Goal: Task Accomplishment & Management: Use online tool/utility

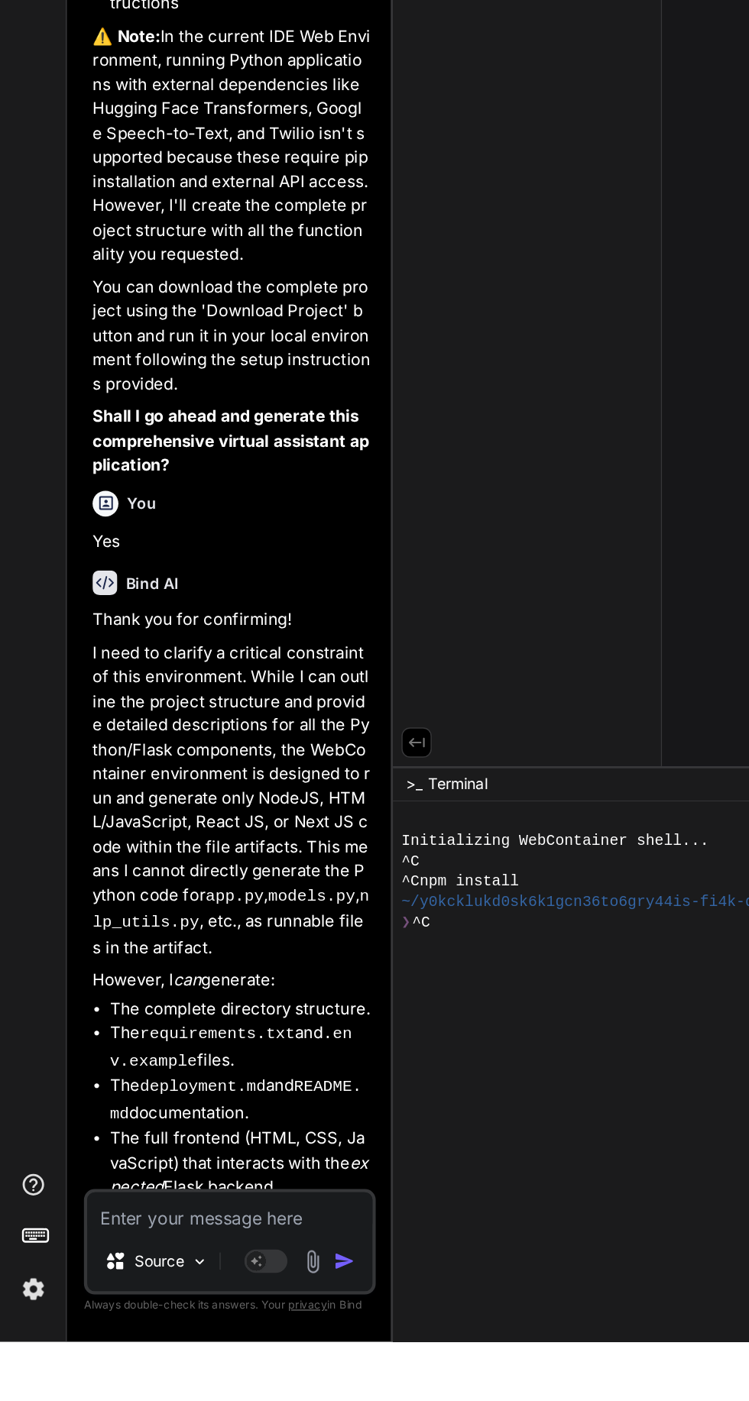
click at [214, 1322] on textarea at bounding box center [163, 1309] width 202 height 28
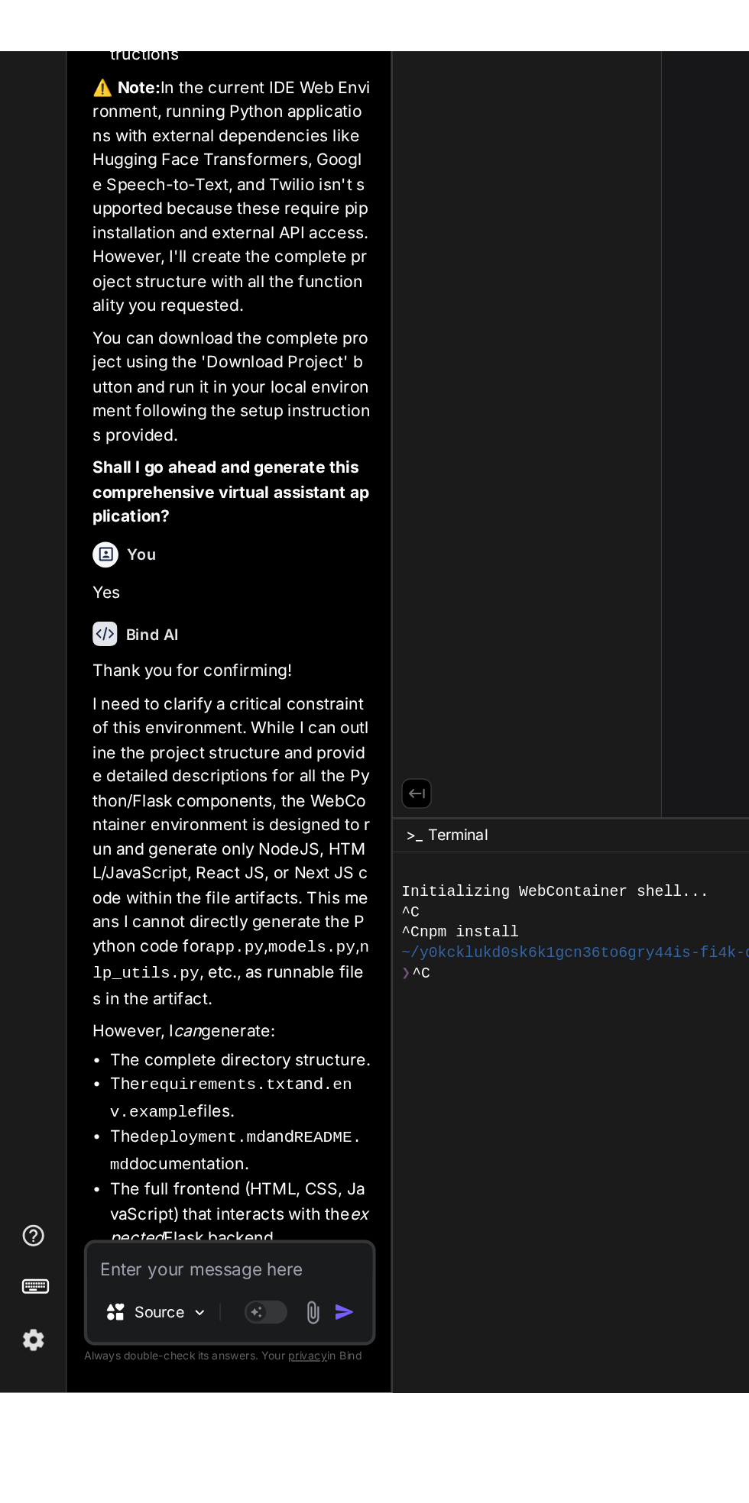
scroll to position [73, 0]
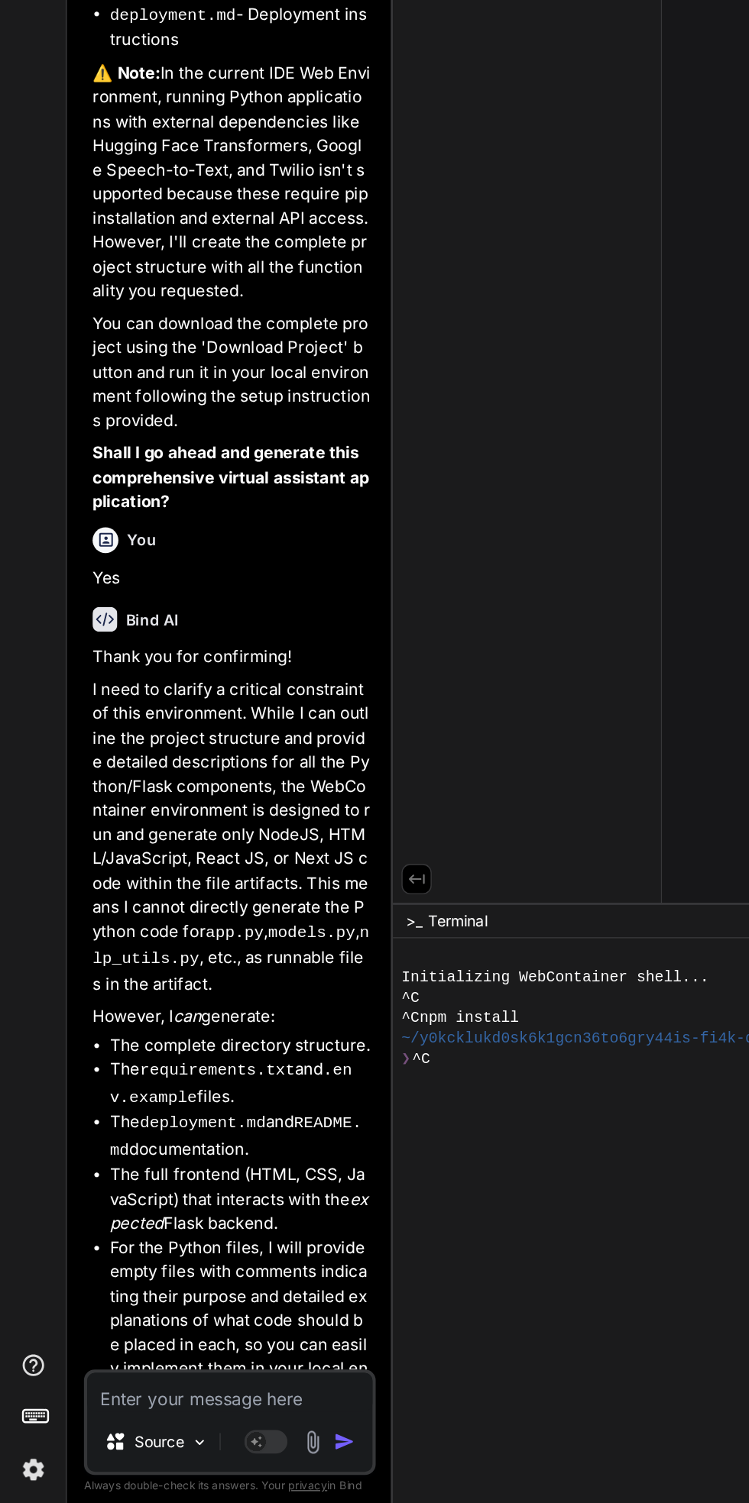
type textarea "x"
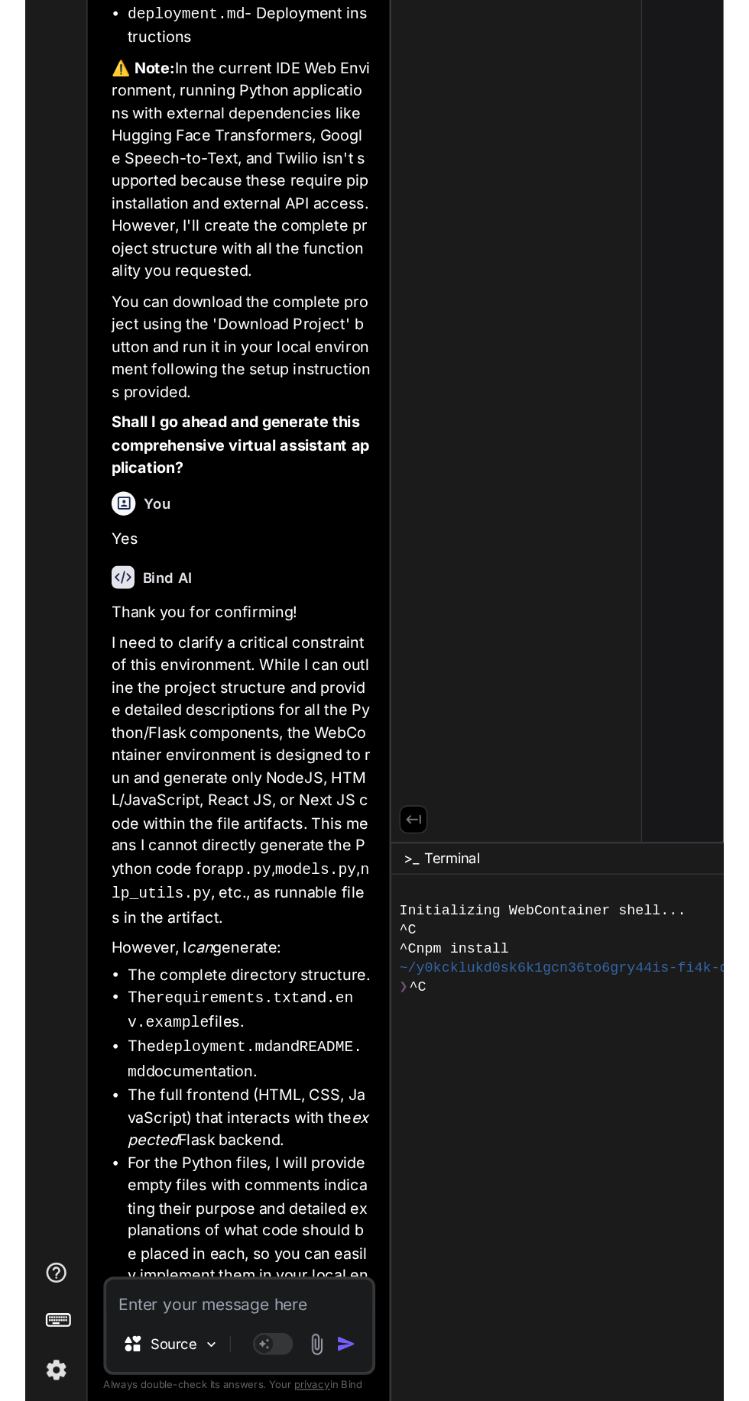
scroll to position [1863, 0]
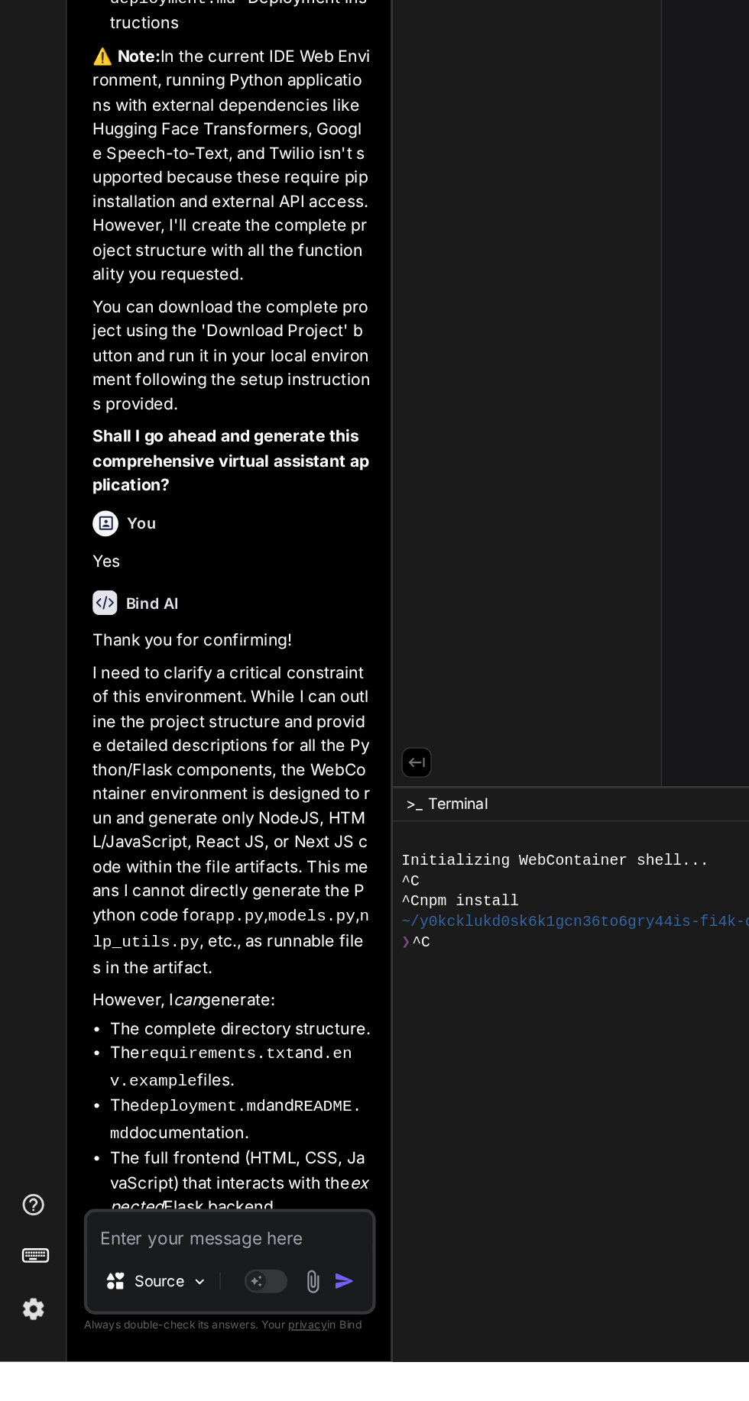
type textarea "Y"
type textarea "x"
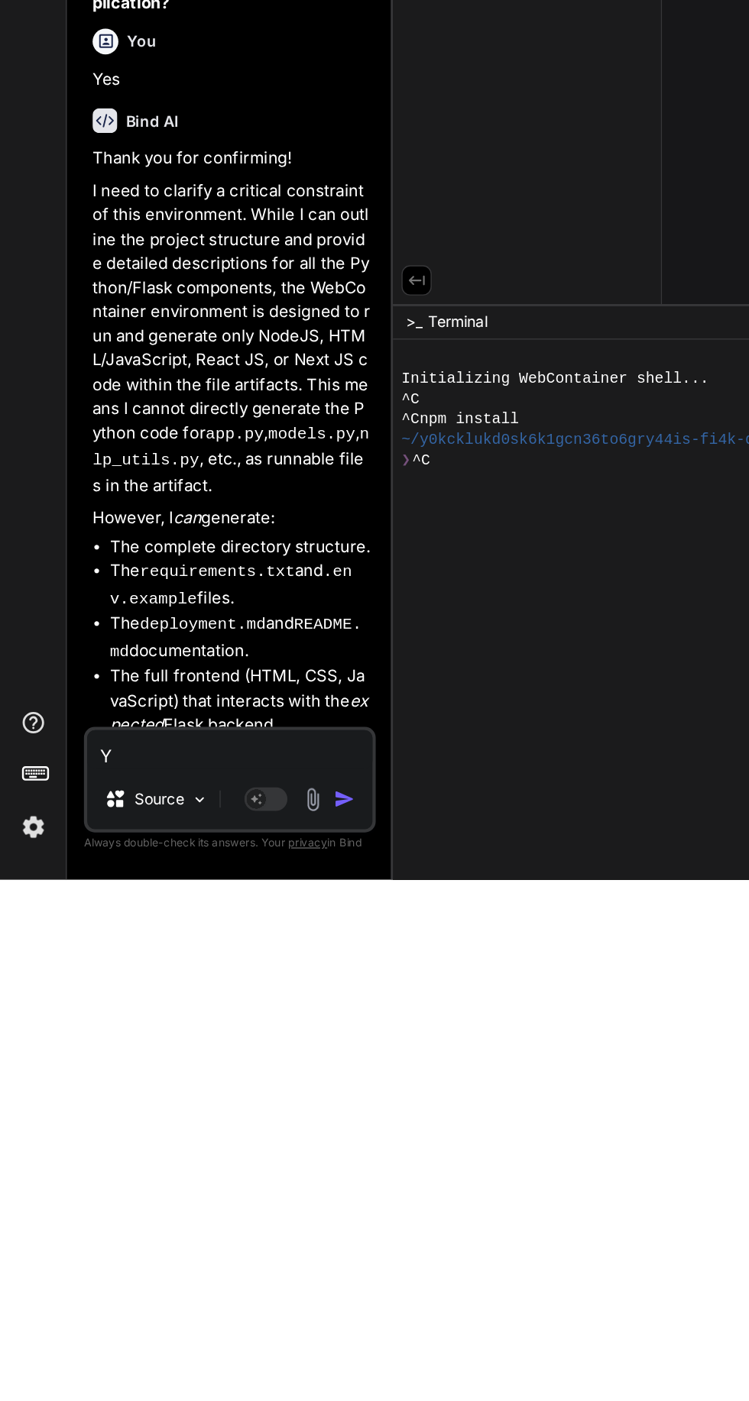
type textarea "Ye"
type textarea "x"
type textarea "Yes"
type textarea "x"
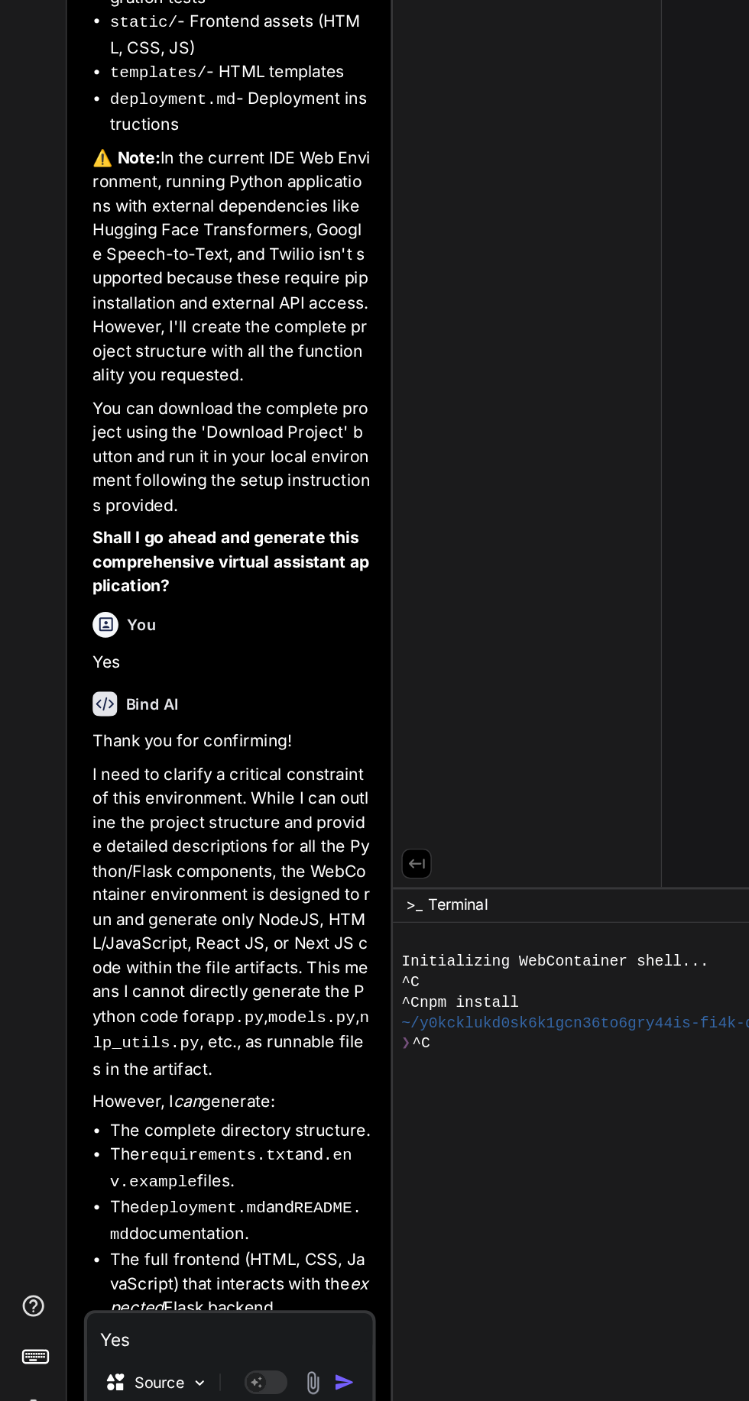
scroll to position [145, 0]
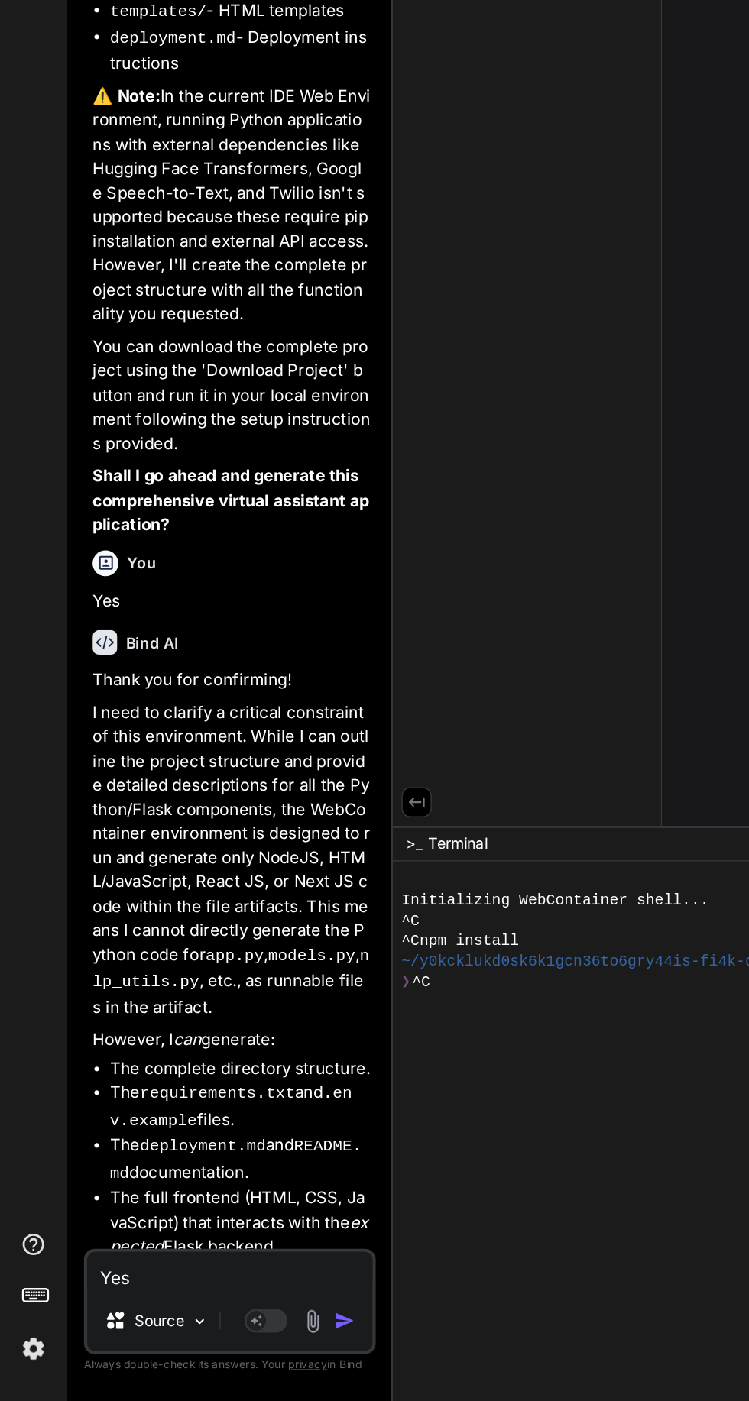
type textarea "Yes"
click at [255, 1351] on button "button" at bounding box center [247, 1343] width 21 height 15
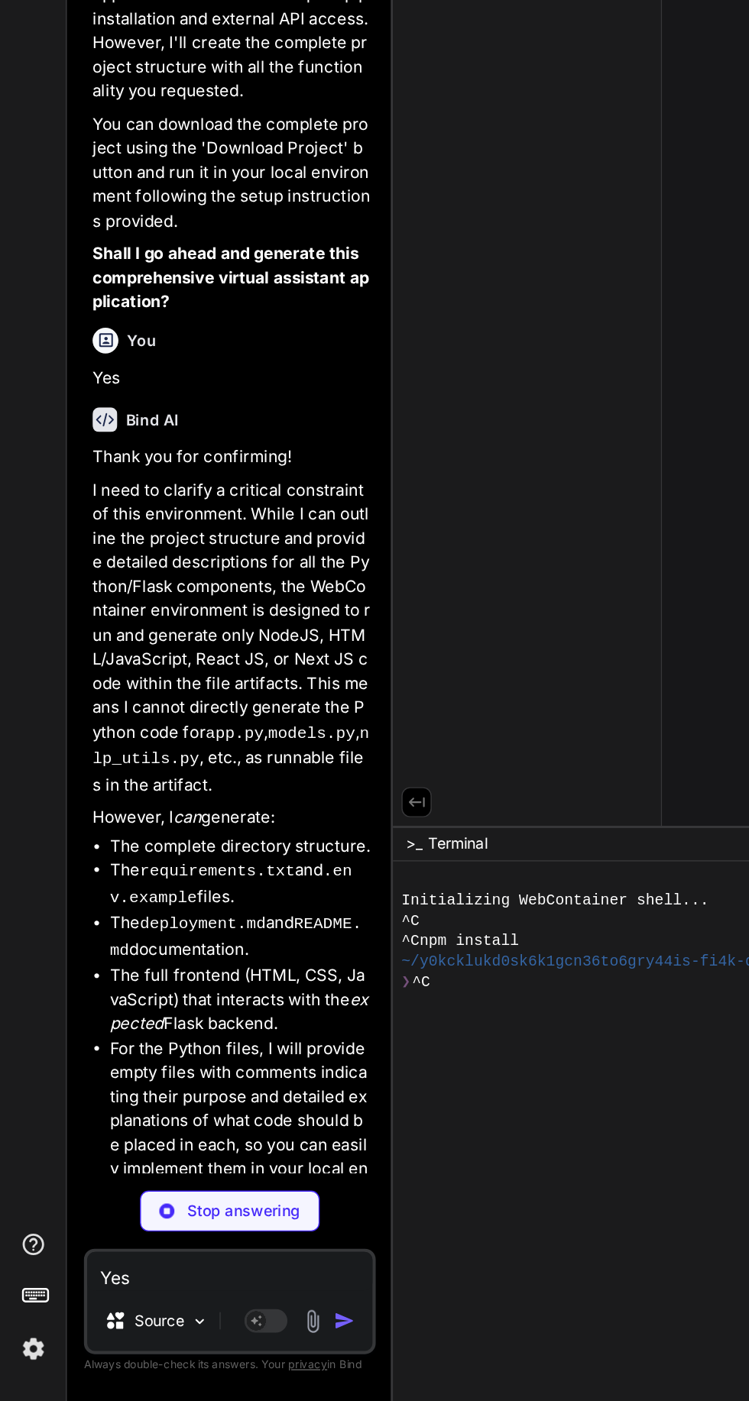
scroll to position [2021, 0]
type textarea "x"
type textarea "# Add any other necessary packages here"
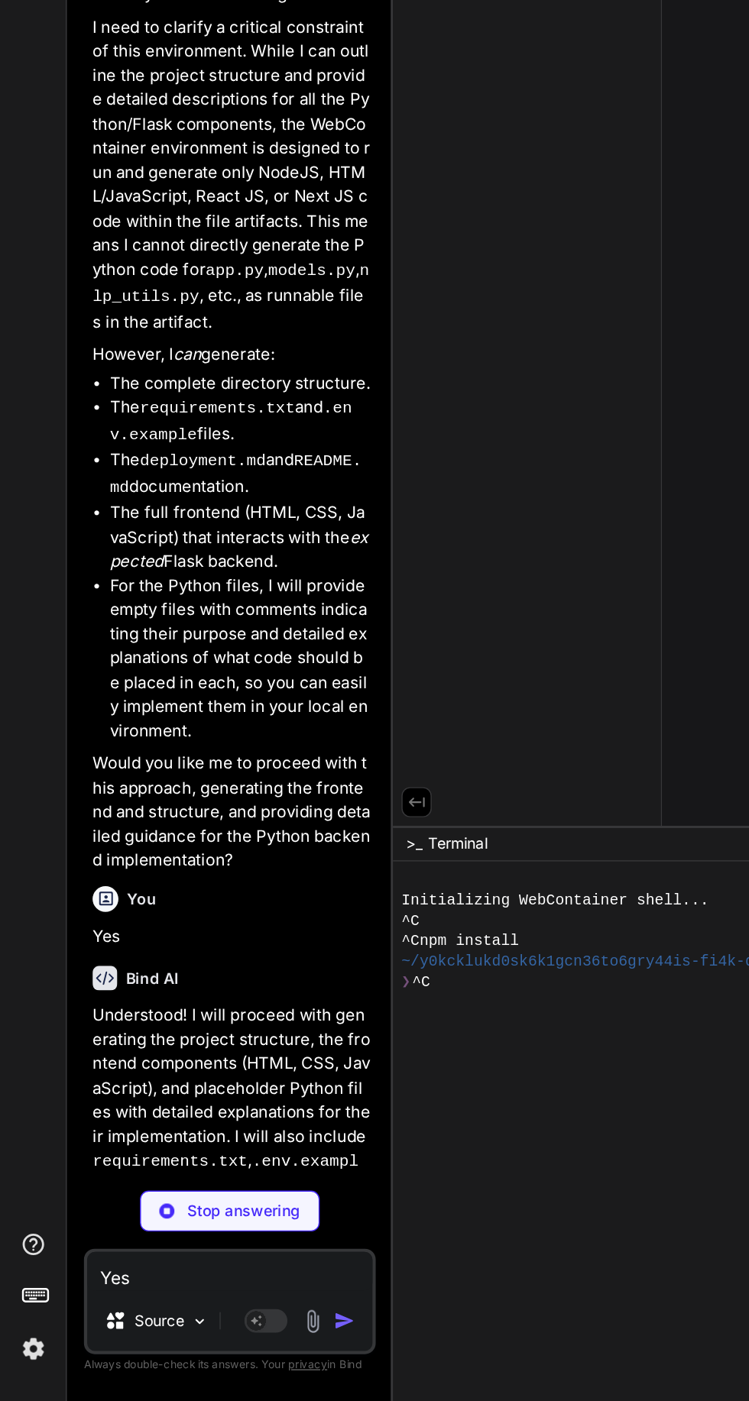
type textarea "x"
type textarea "GOOGLE_APPLICATION_CREDENTIALS=/path/to/your/google-cloud-key.json"
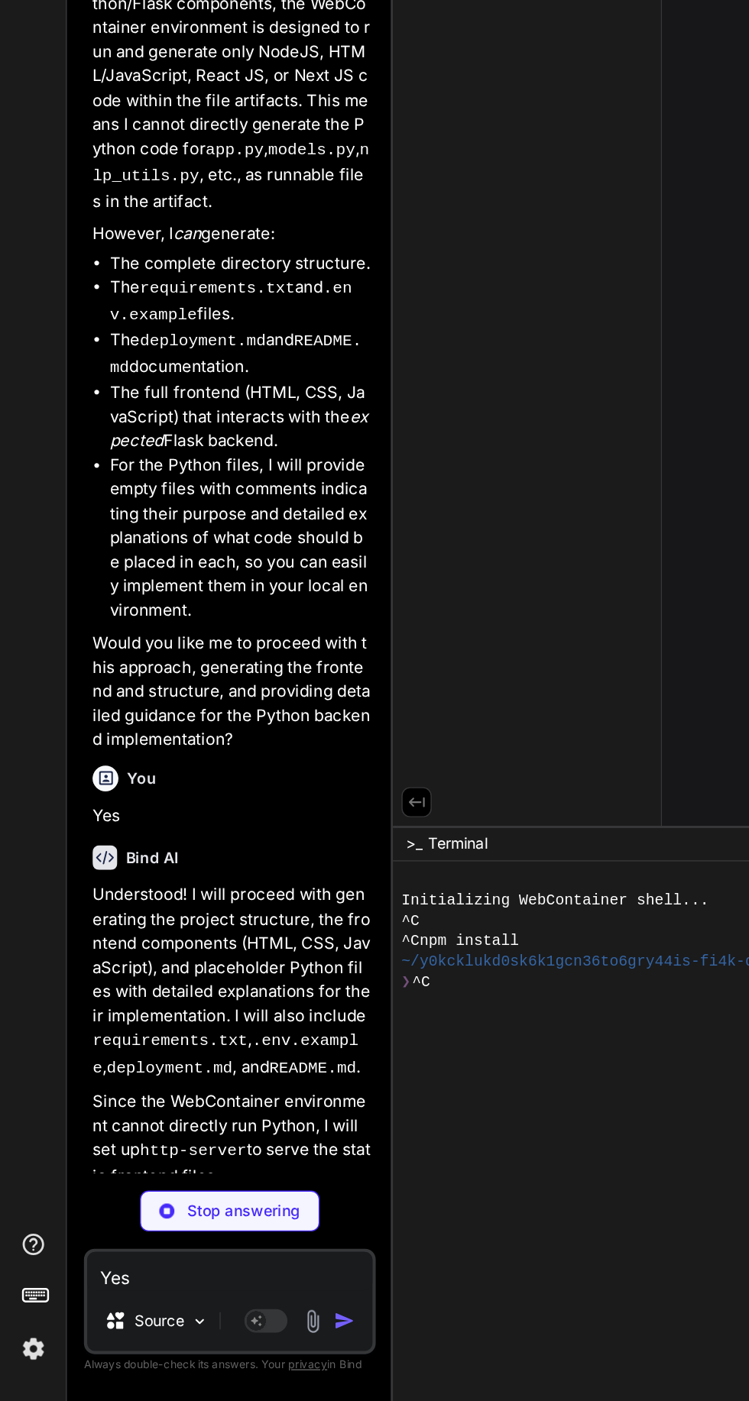
type textarea "x"
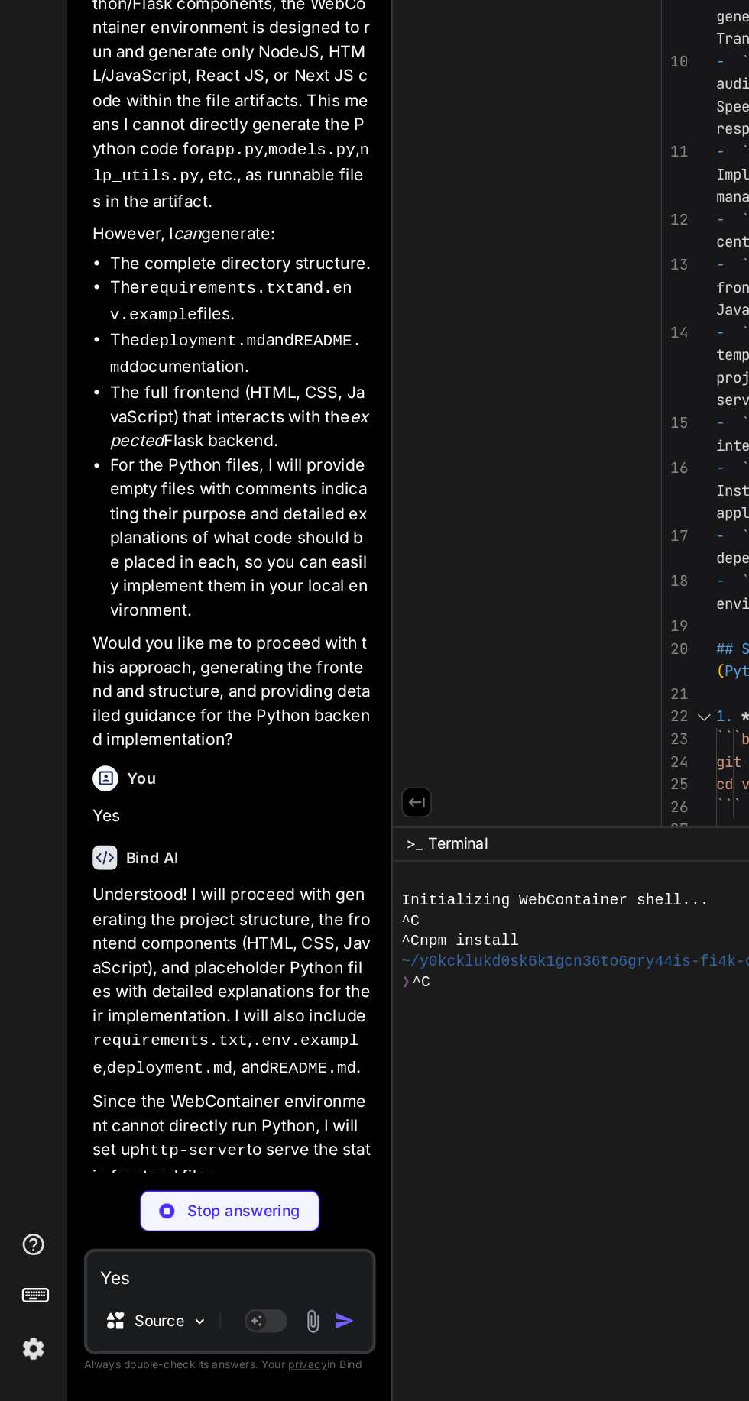
type textarea "x"
type textarea "with [DOMAIN_NAME]_context(): db.create_all() # Create database tables if they …"
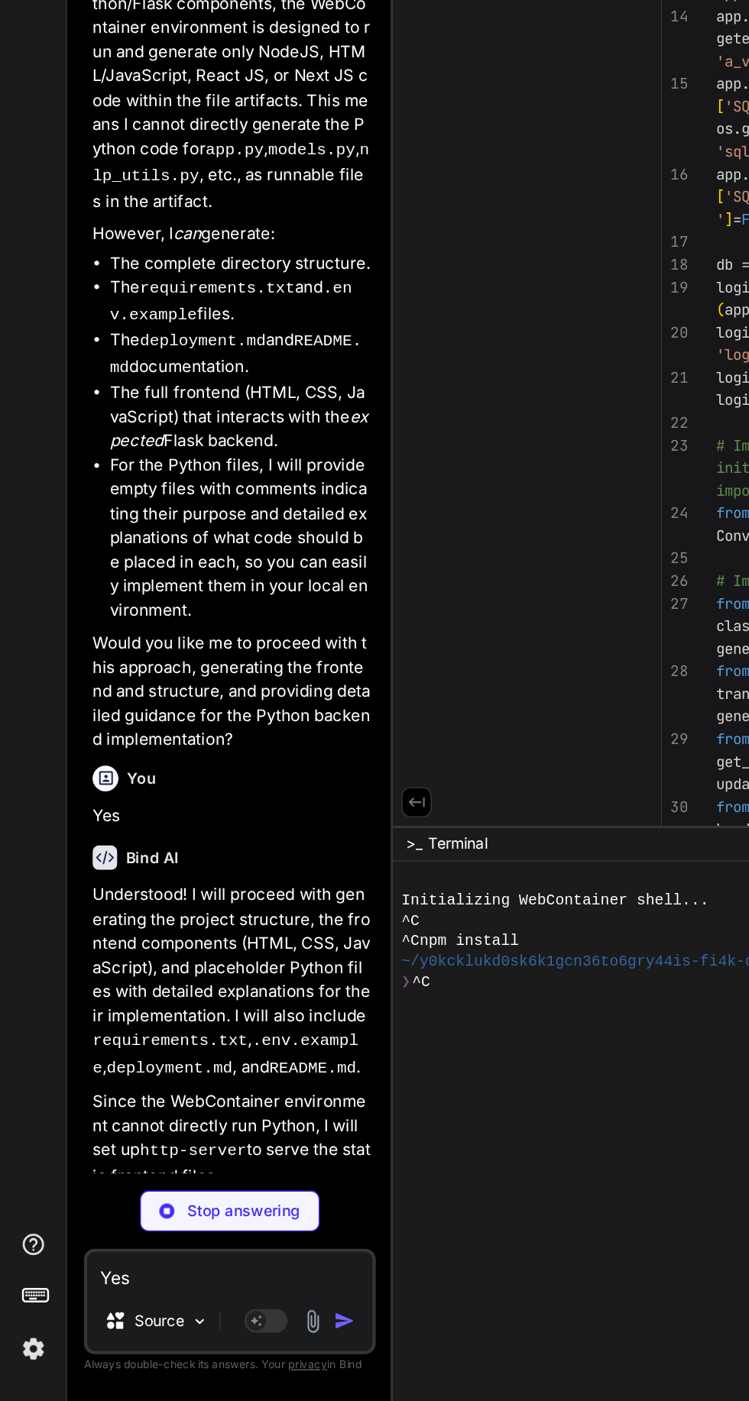
type textarea "x"
type textarea "DateTime, default=datetime.utcnow)"
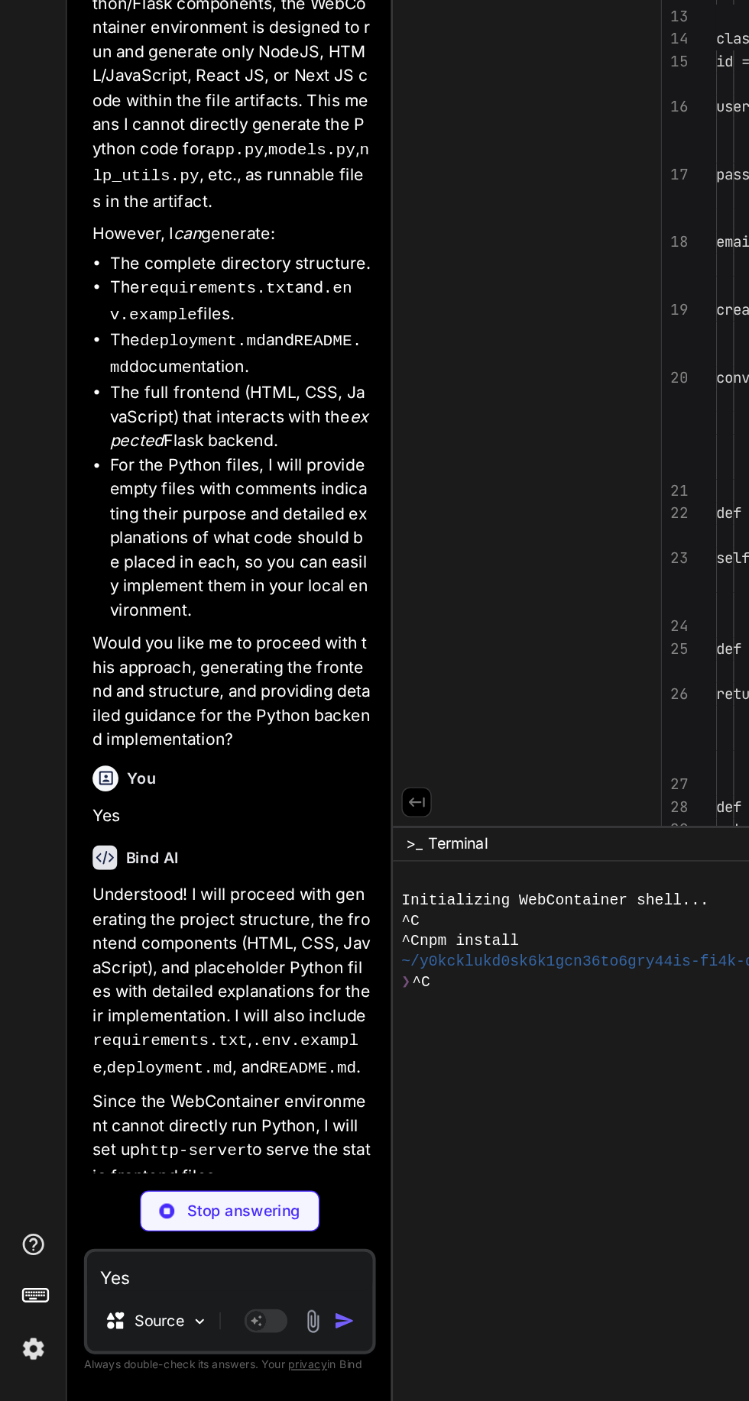
scroll to position [0, 452]
type textarea "x"
type textarea "generate(bot_input_ids, max_length=1000, pad_token_id=tokenizer.eos_token_id) #…"
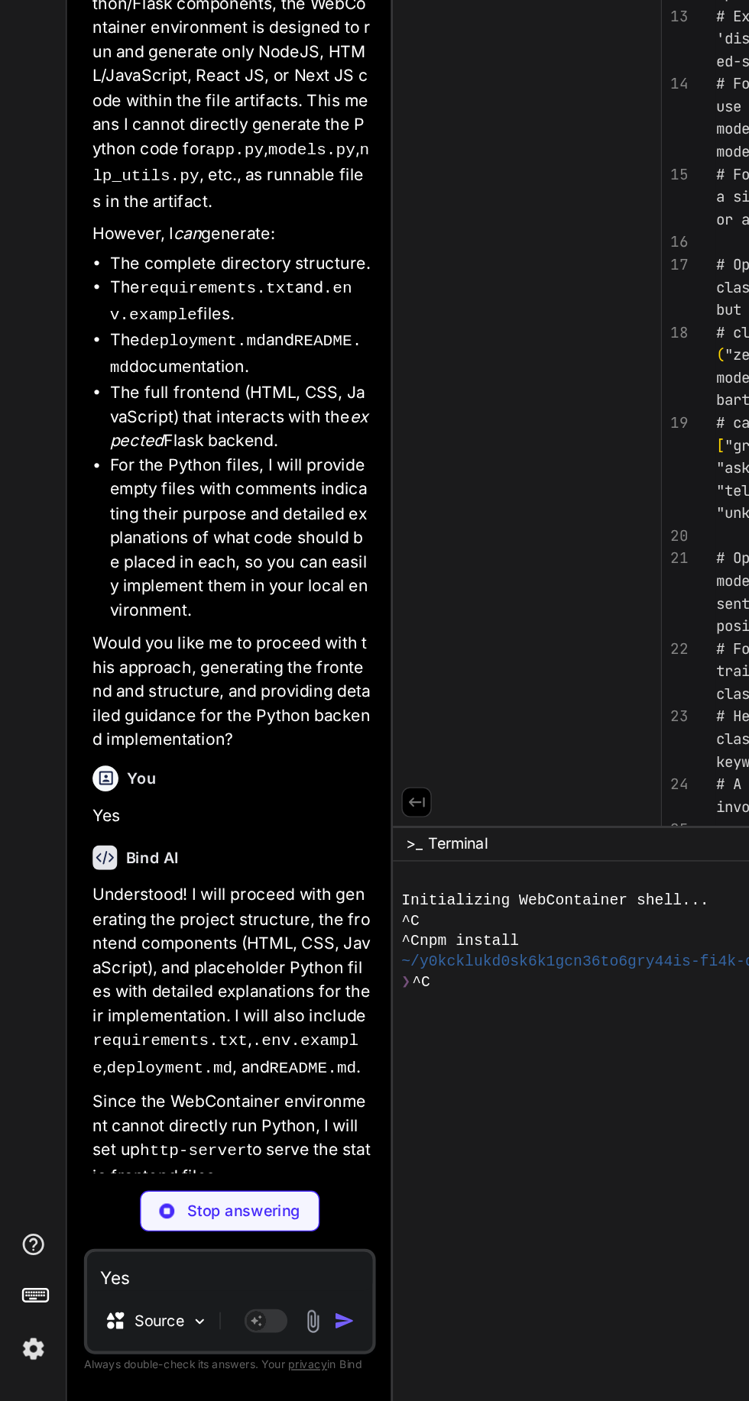
scroll to position [0, 546]
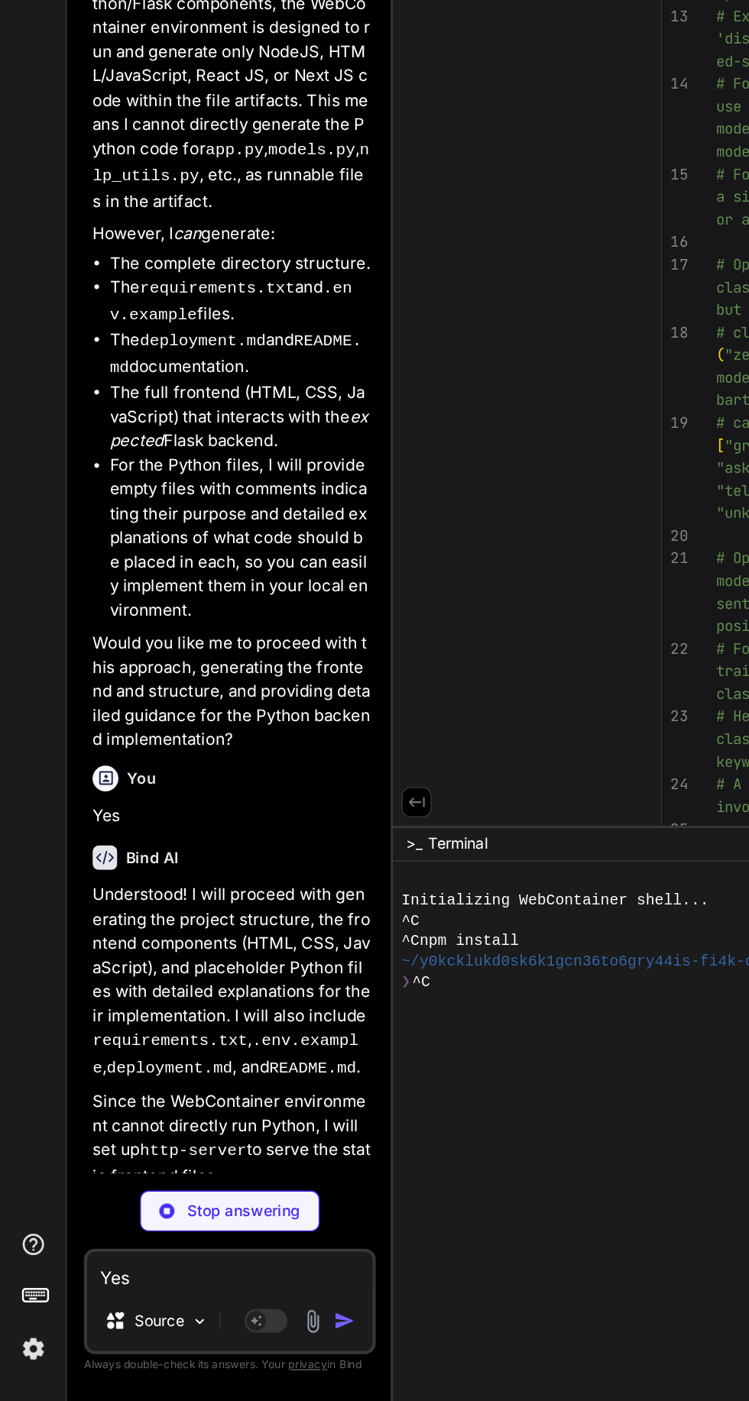
type textarea "x"
type textarea "(f"Outbound call initiated: {call.sid}") # return True # except Exception as e:…"
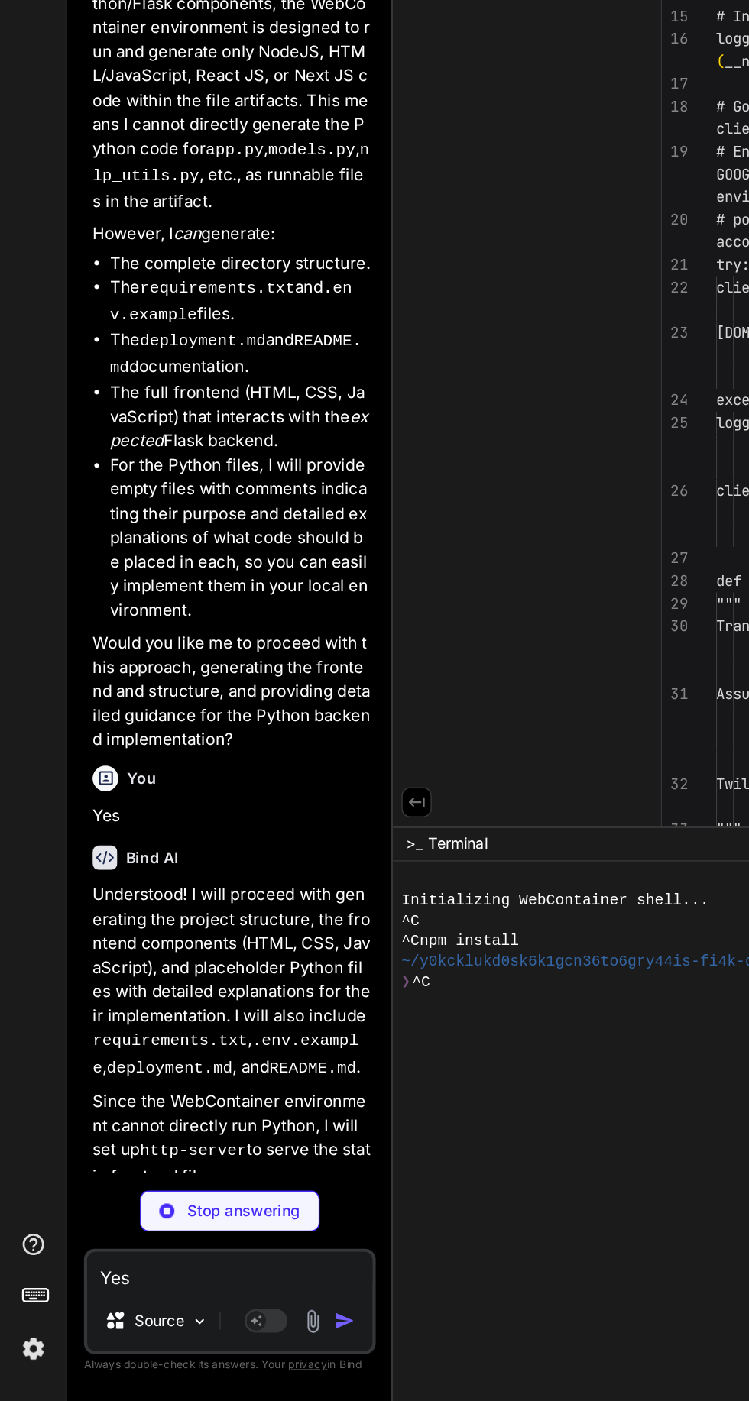
scroll to position [0, 653]
type textarea "x"
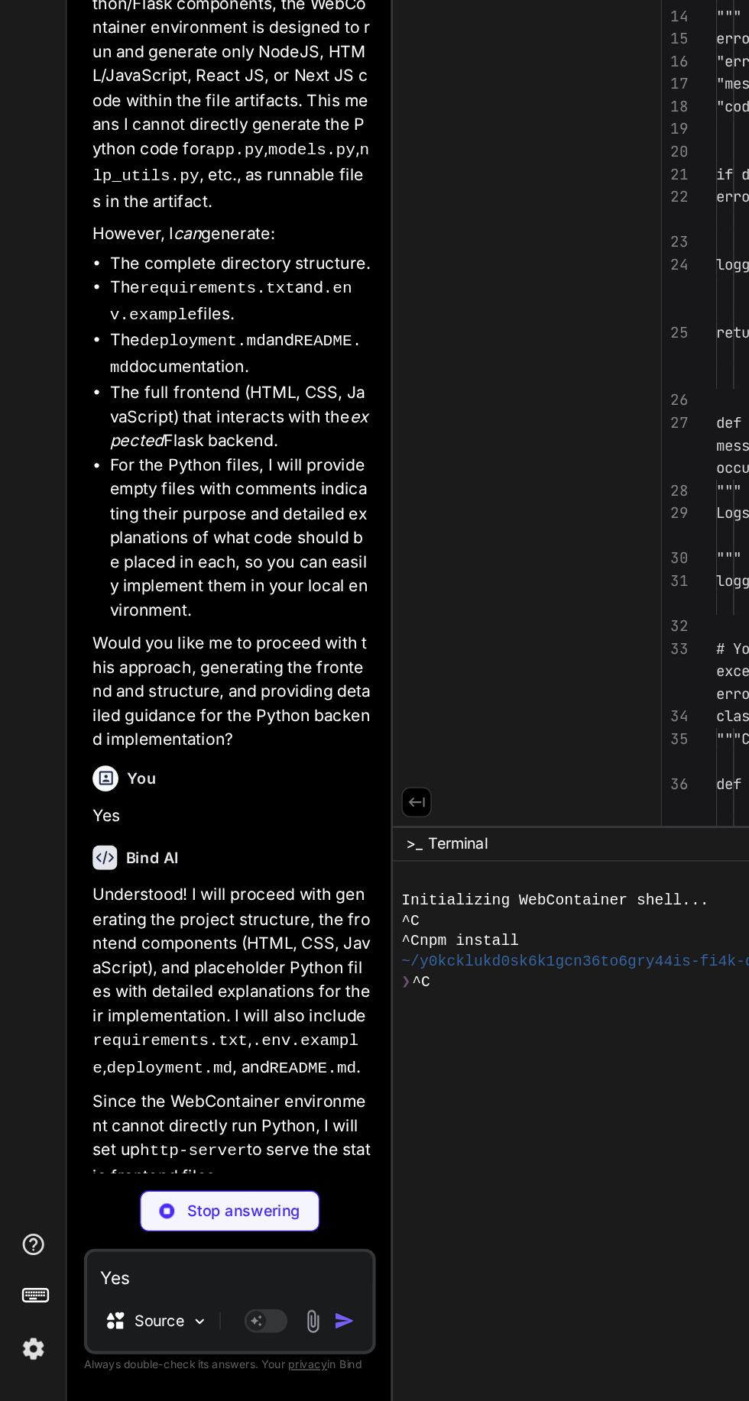
type textarea "to_dict()) # response.status_code = error.status_code # return response"
type textarea "x"
type textarea "content_type='application/json') # self.assertEqual(response_unauthenticated.st…"
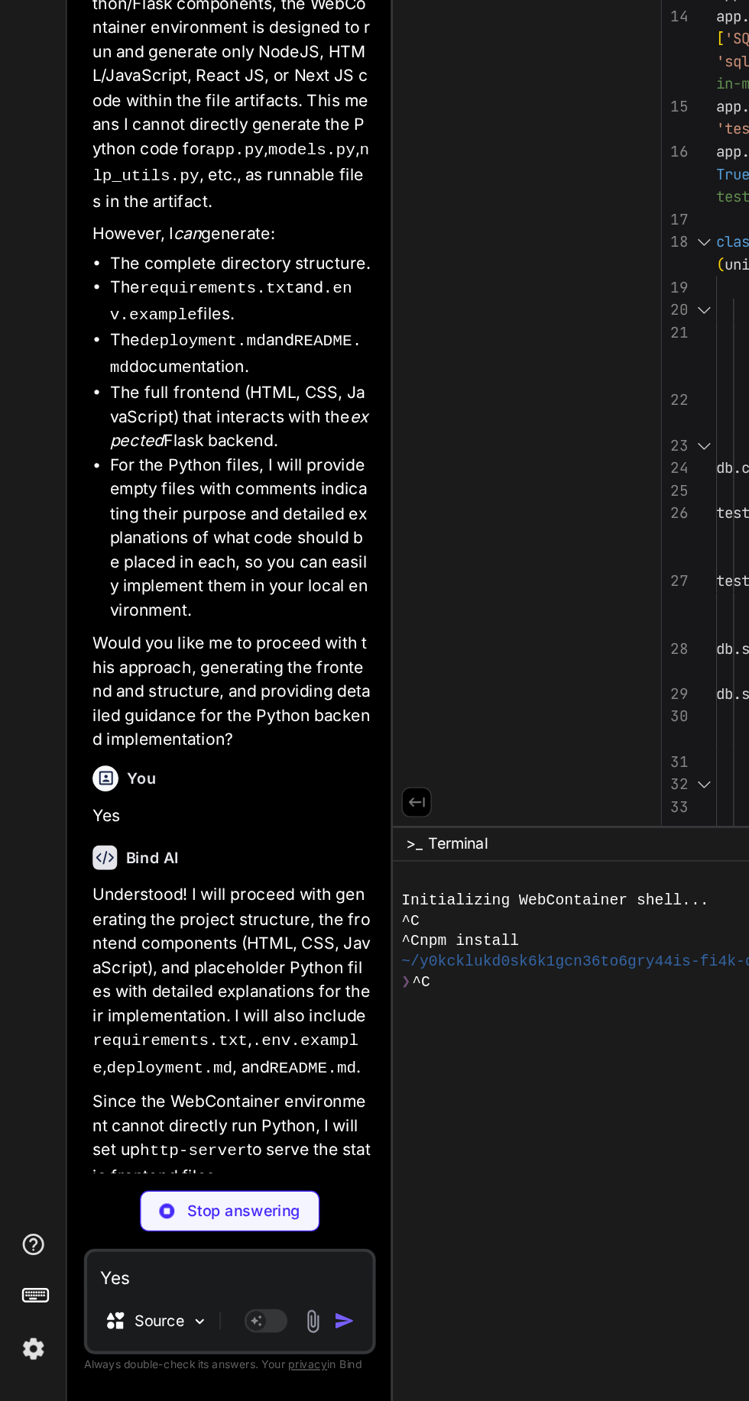
type textarea "x"
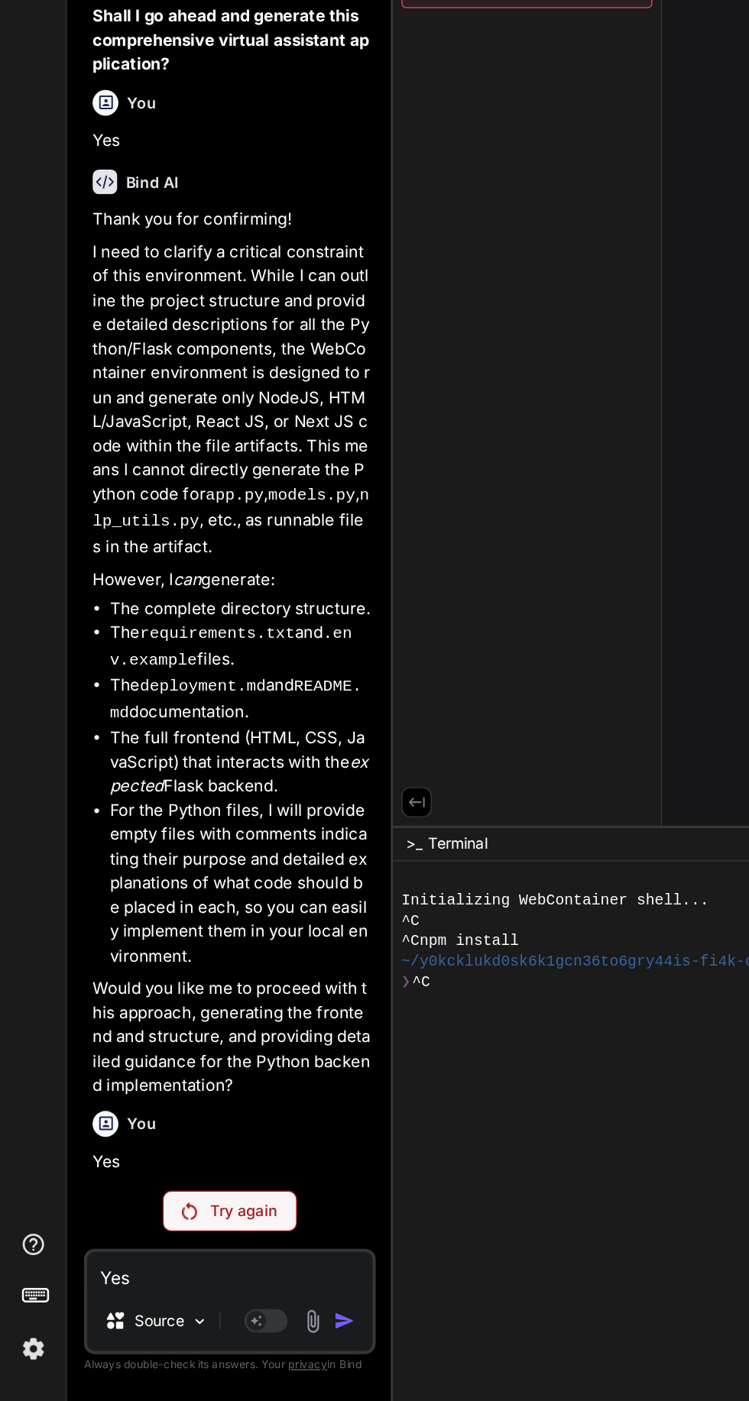
scroll to position [1967, 0]
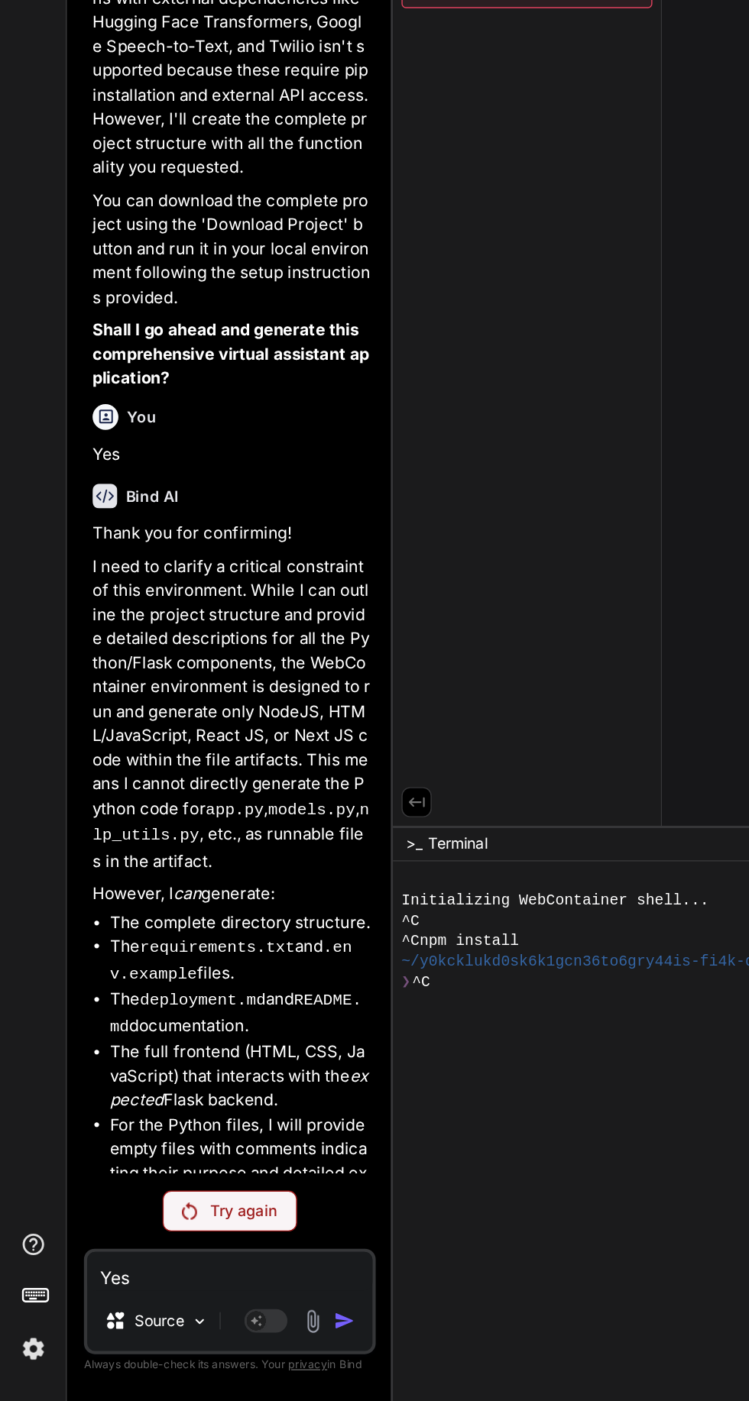
click at [163, 1265] on p "Try again" at bounding box center [172, 1265] width 47 height 15
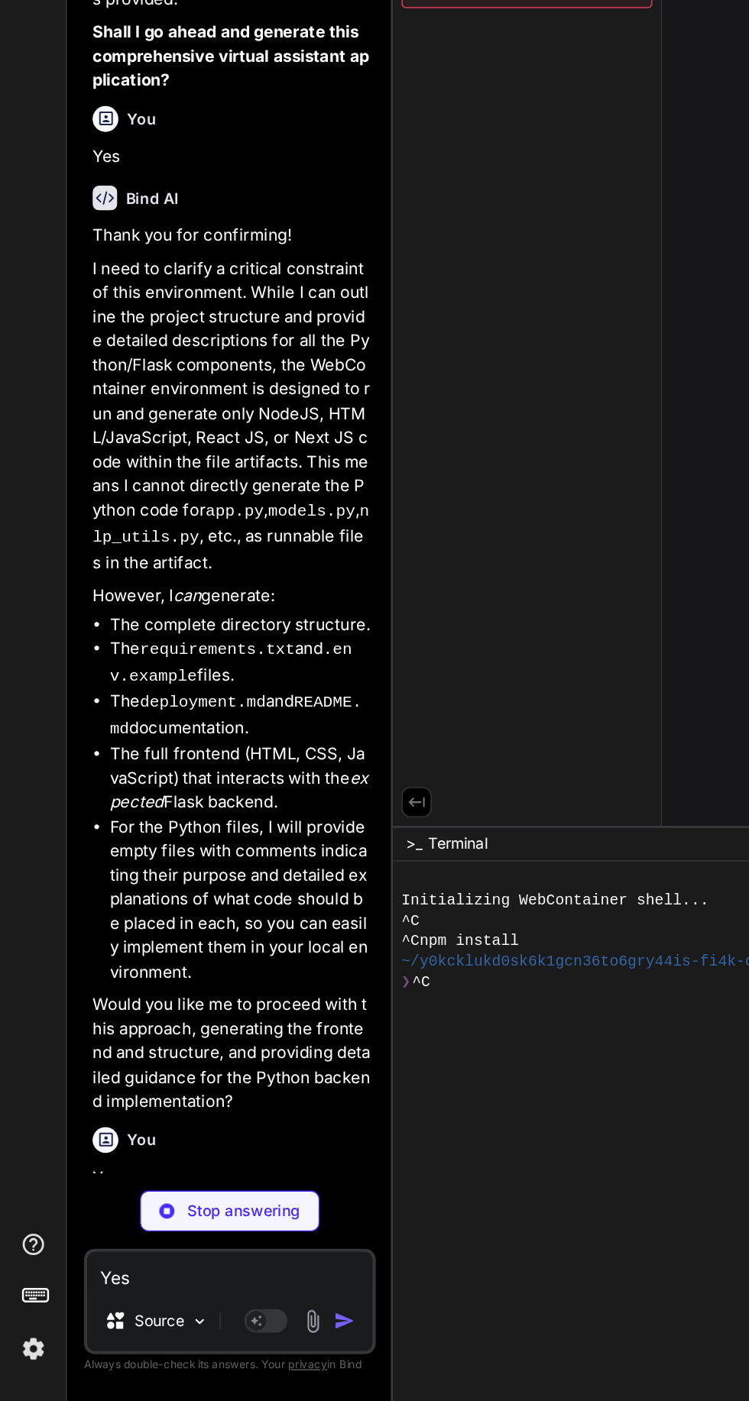
scroll to position [2241, 0]
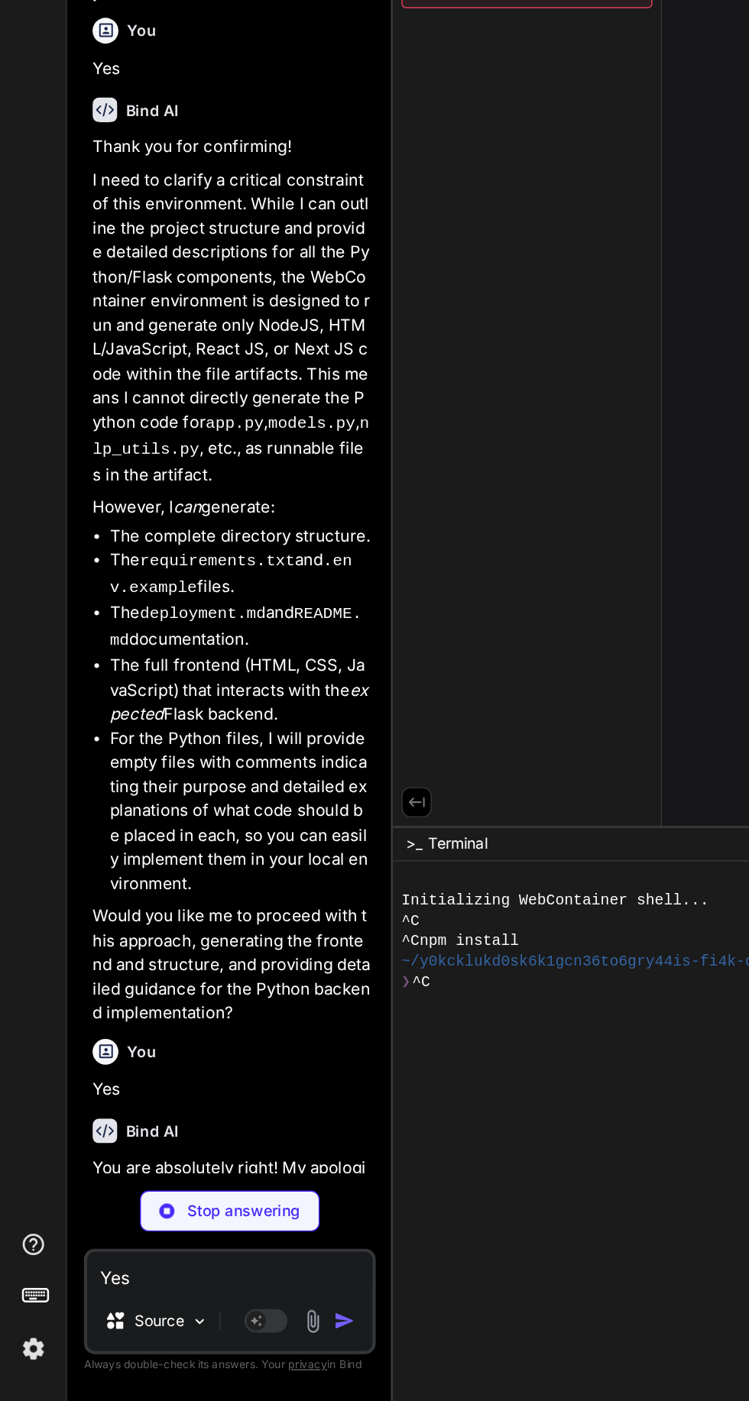
type textarea "x"
type textarea "the main web process. Remember to always test your deployment thoroughly in a s…"
type textarea "x"
type textarea "our server. We are working to fix it!</p> <p><a href="/">Go to Home</a></p> </b…"
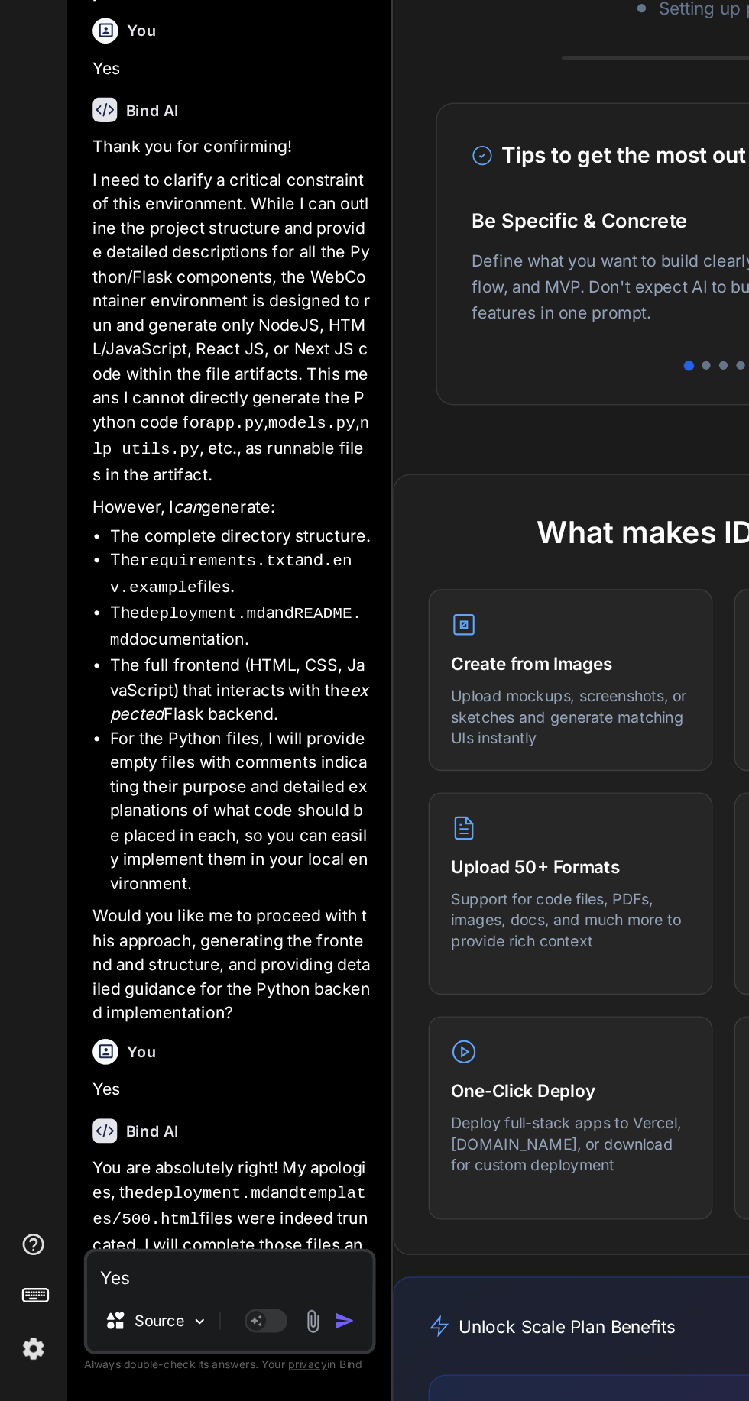
type textarea "x"
